Goal: Task Accomplishment & Management: Complete application form

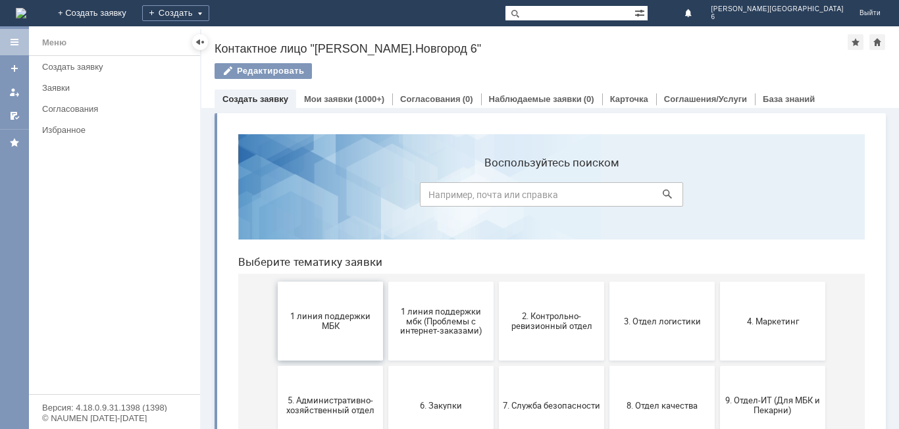
drag, startPoint x: 345, startPoint y: 309, endPoint x: 570, endPoint y: 433, distance: 257.4
click at [345, 309] on button "1 линия поддержки МБК" at bounding box center [330, 321] width 105 height 79
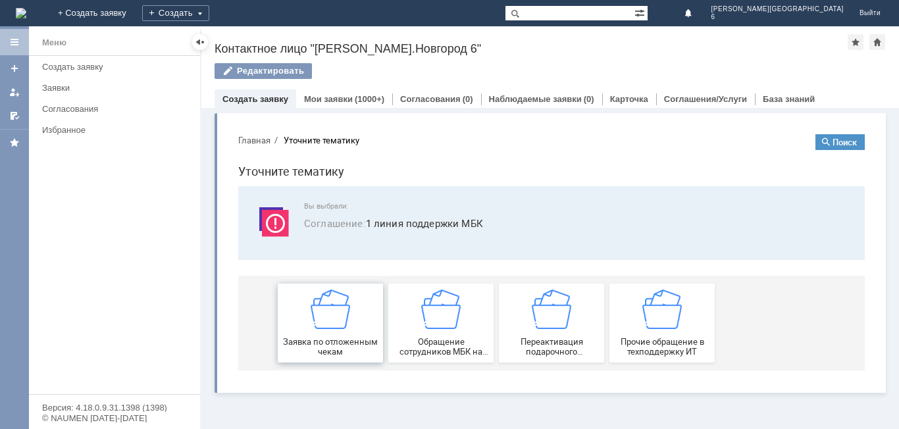
click at [344, 321] on img at bounding box center [330, 309] width 39 height 39
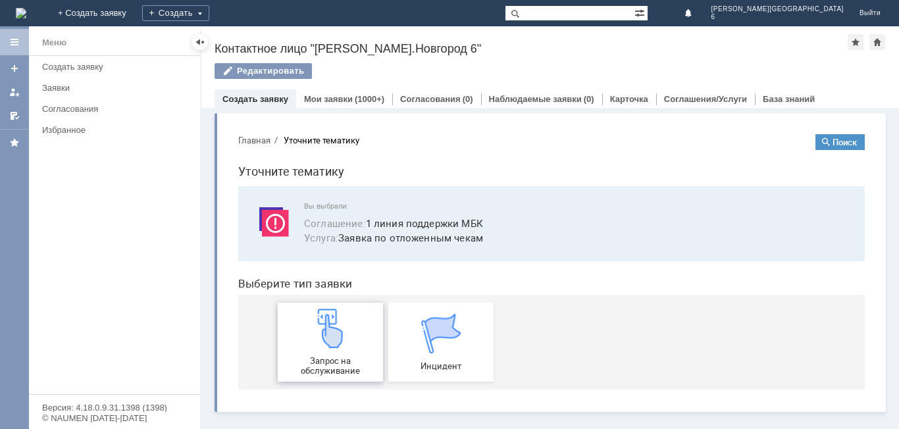
click at [343, 323] on img at bounding box center [330, 328] width 39 height 39
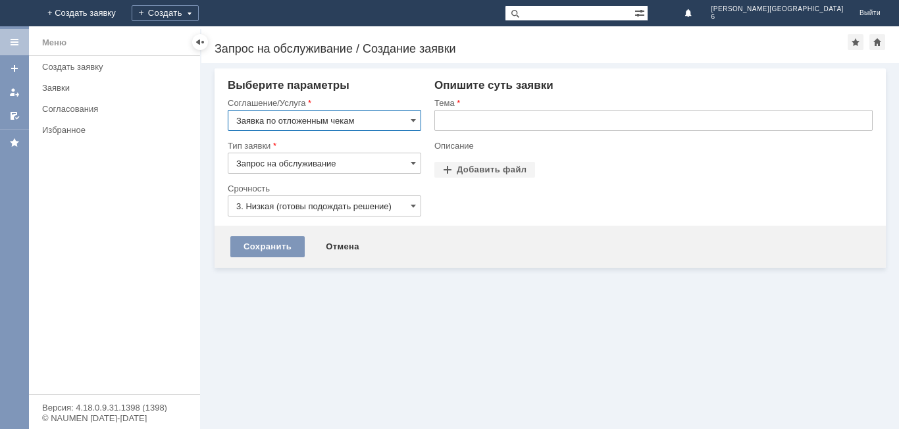
click at [528, 125] on input "text" at bounding box center [653, 120] width 438 height 21
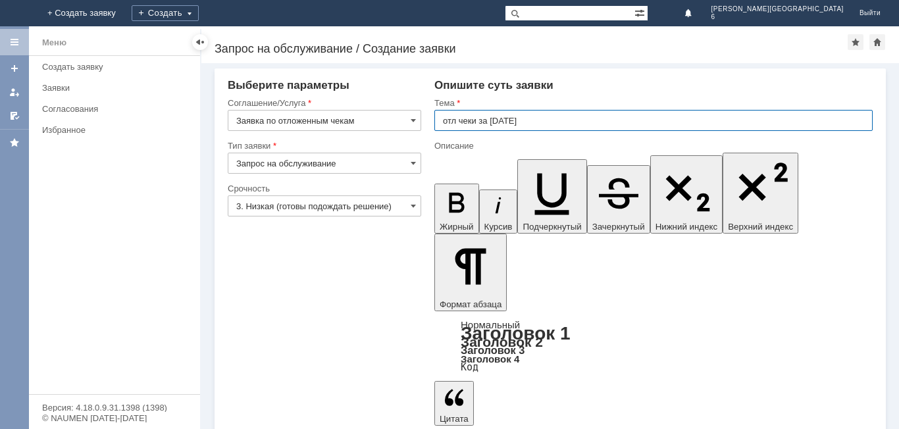
type input "отл чеки за [DATE]"
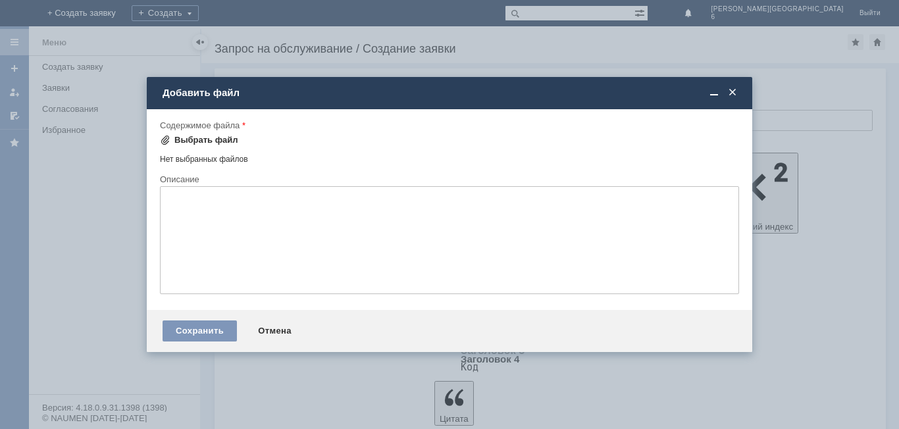
click at [191, 145] on div "Выбрать файл" at bounding box center [206, 140] width 64 height 11
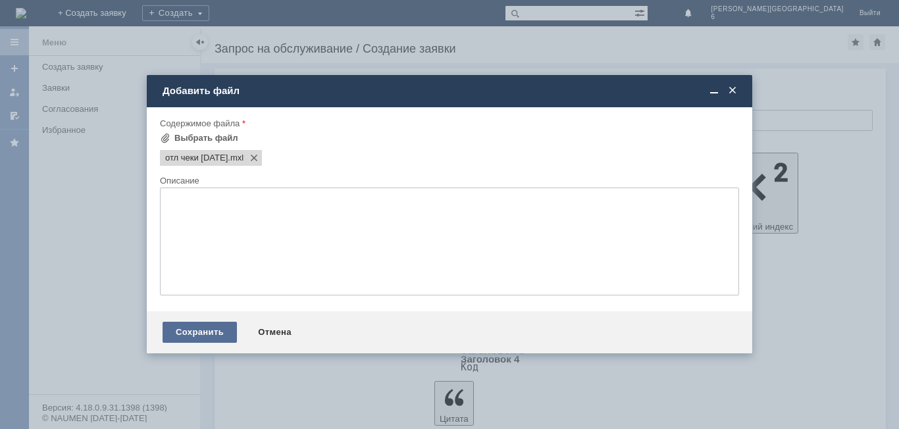
click at [186, 324] on div "Сохранить" at bounding box center [200, 332] width 74 height 21
